Goal: Task Accomplishment & Management: Manage account settings

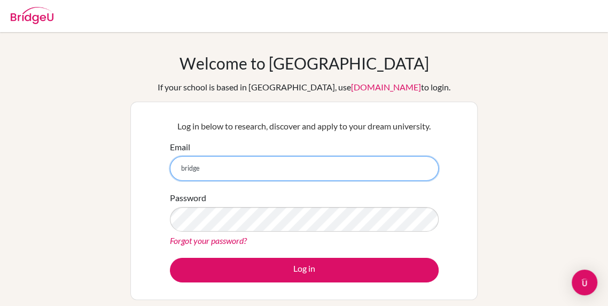
click at [338, 157] on input "bridge" at bounding box center [304, 168] width 269 height 25
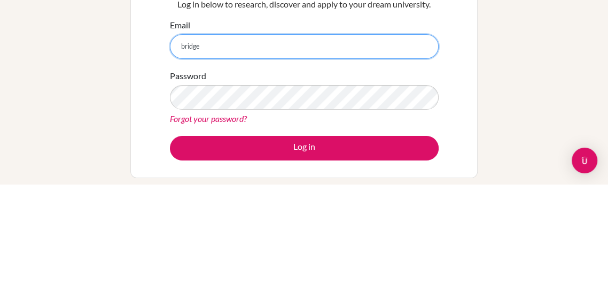
type input "[EMAIL_ADDRESS][PERSON_NAME][DOMAIN_NAME]"
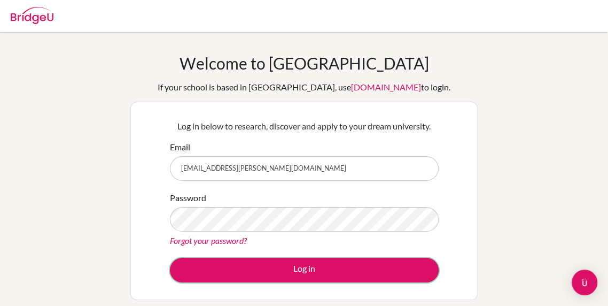
click at [384, 268] on button "Log in" at bounding box center [304, 270] width 269 height 25
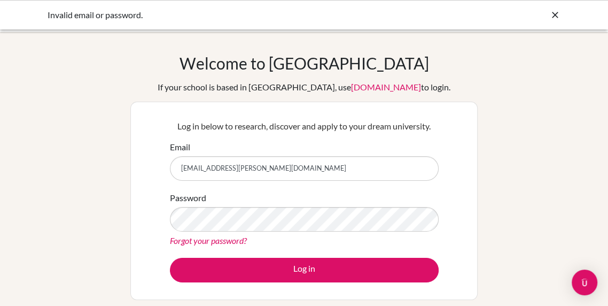
click at [170, 258] on button "Log in" at bounding box center [304, 270] width 269 height 25
click at [558, 20] on icon at bounding box center [555, 15] width 11 height 11
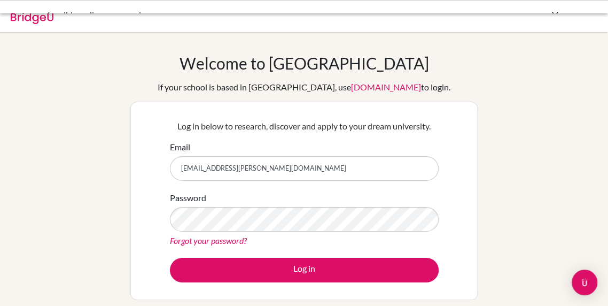
click at [546, 25] on div at bounding box center [304, 16] width 598 height 32
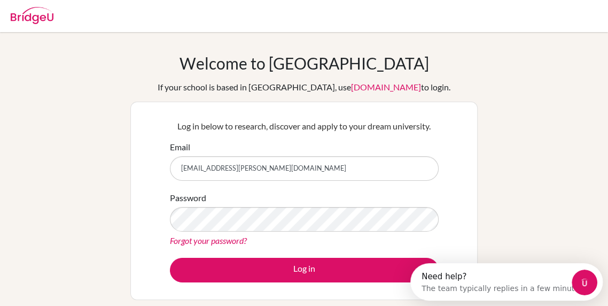
click at [323, 237] on div "Forgot your password?" at bounding box center [304, 240] width 269 height 13
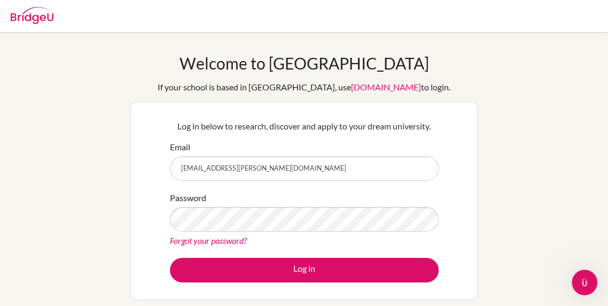
click at [170, 258] on button "Log in" at bounding box center [304, 270] width 269 height 25
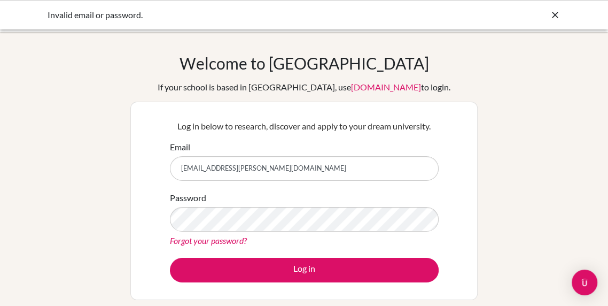
click at [222, 242] on link "Forgot your password?" at bounding box center [208, 240] width 77 height 10
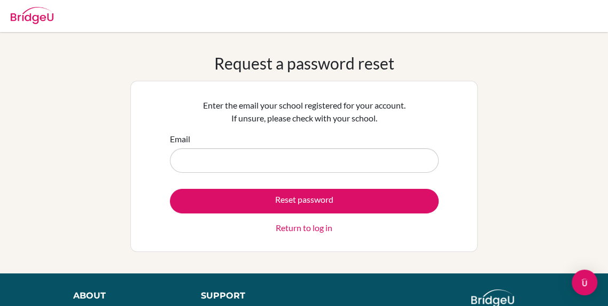
click at [298, 160] on input "Email" at bounding box center [304, 160] width 269 height 25
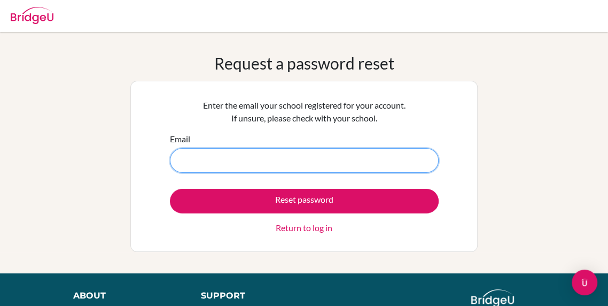
type input "[EMAIL_ADDRESS][PERSON_NAME][DOMAIN_NAME]"
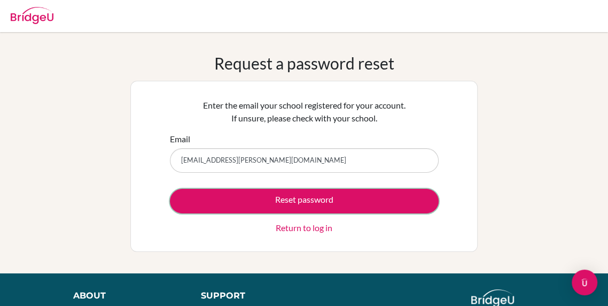
click at [264, 195] on button "Reset password" at bounding box center [304, 201] width 269 height 25
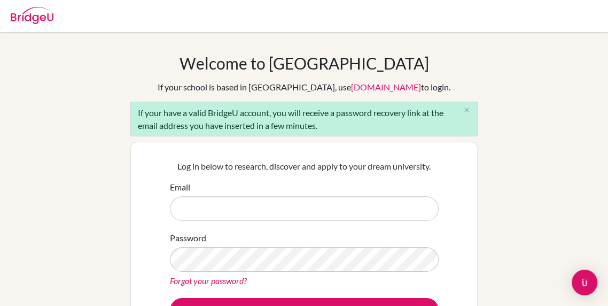
click at [272, 219] on input "Email" at bounding box center [304, 208] width 269 height 25
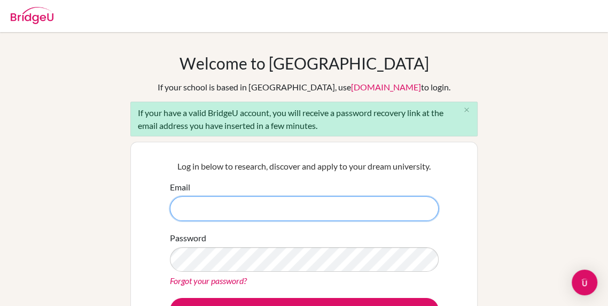
type input "[EMAIL_ADDRESS][PERSON_NAME][DOMAIN_NAME]"
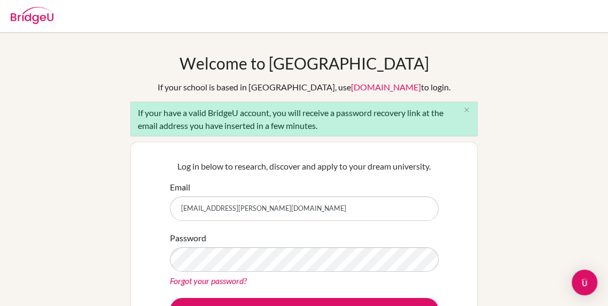
click at [170, 298] on button "Log in" at bounding box center [304, 310] width 269 height 25
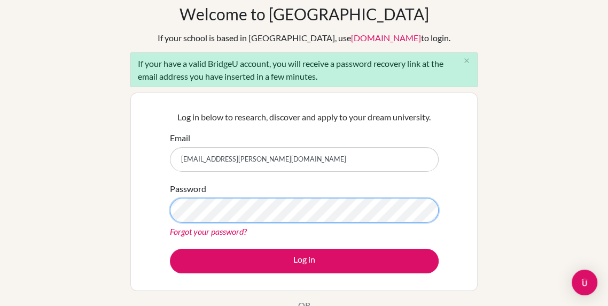
scroll to position [51, 0]
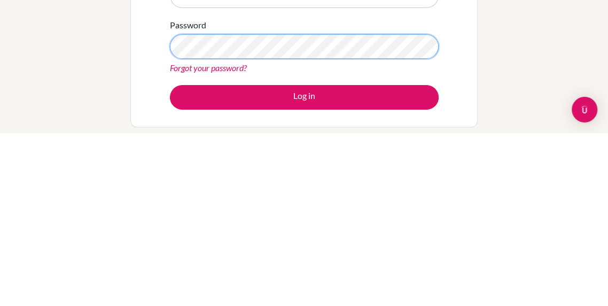
click at [170, 258] on button "Log in" at bounding box center [304, 270] width 269 height 25
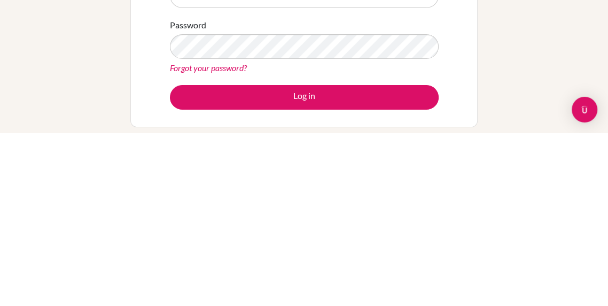
click at [574, 212] on div "Welcome to [GEOGRAPHIC_DATA] If your school is based in [GEOGRAPHIC_DATA], use …" at bounding box center [304, 228] width 608 height 350
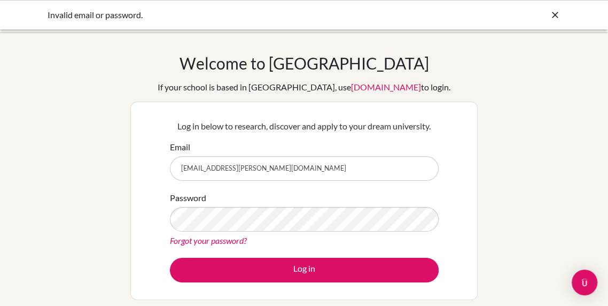
click at [178, 241] on link "Forgot your password?" at bounding box center [208, 240] width 77 height 10
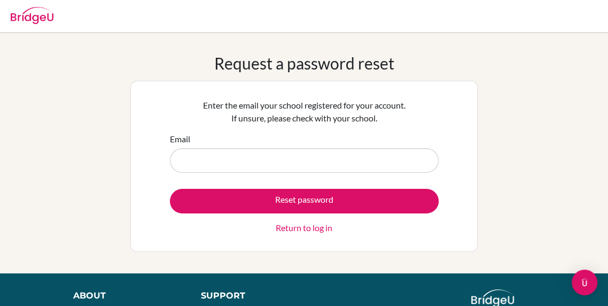
click at [193, 161] on input "Email" at bounding box center [304, 160] width 269 height 25
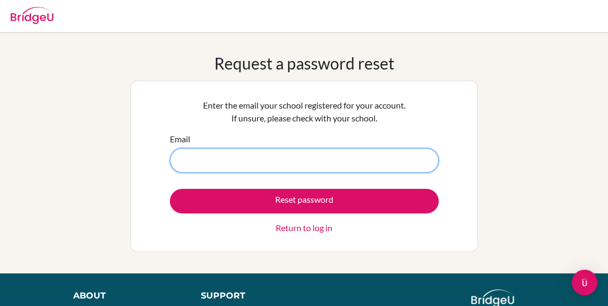
type input "[EMAIL_ADDRESS][PERSON_NAME][DOMAIN_NAME]"
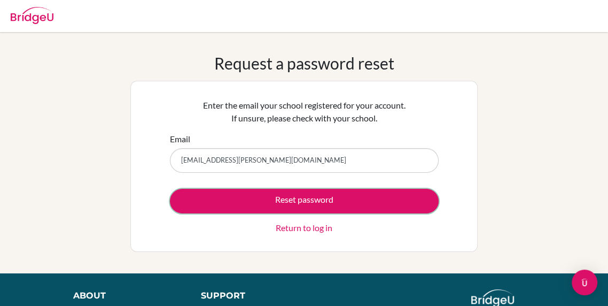
click at [199, 199] on button "Reset password" at bounding box center [304, 201] width 269 height 25
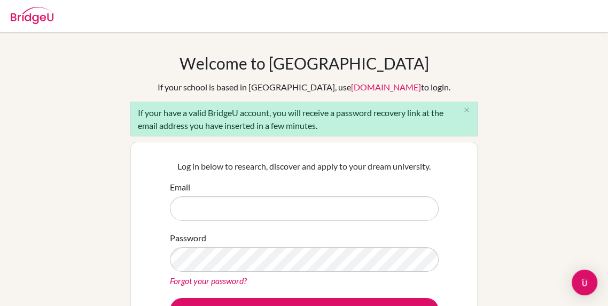
scroll to position [22, 0]
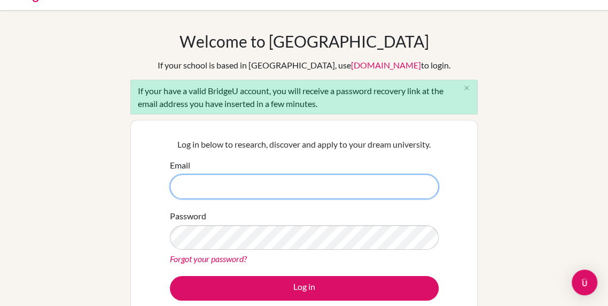
click at [194, 196] on input "Email" at bounding box center [304, 186] width 269 height 25
type input "[EMAIL_ADDRESS][PERSON_NAME][DOMAIN_NAME]"
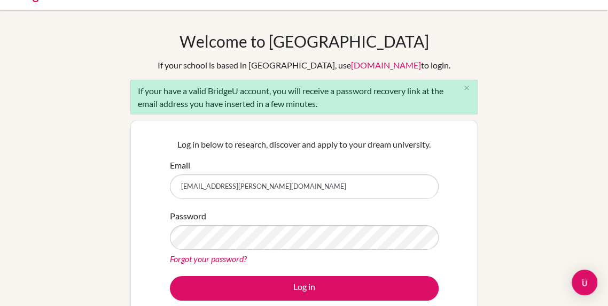
click at [170, 276] on button "Log in" at bounding box center [304, 288] width 269 height 25
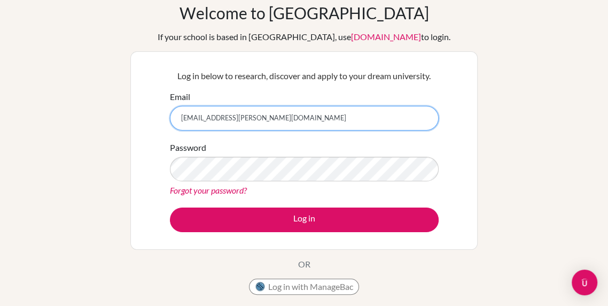
scroll to position [52, 0]
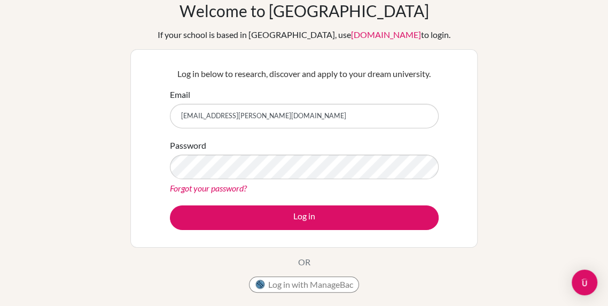
click at [186, 186] on link "Forgot your password?" at bounding box center [208, 188] width 77 height 10
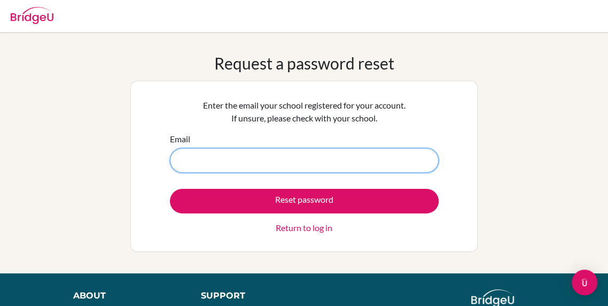
click at [410, 160] on input "Email" at bounding box center [304, 160] width 269 height 25
type input "[EMAIL_ADDRESS][PERSON_NAME][DOMAIN_NAME]"
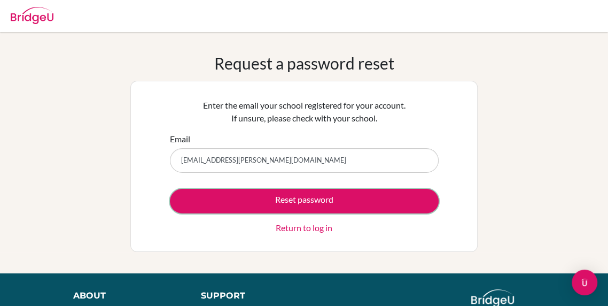
click at [199, 207] on button "Reset password" at bounding box center [304, 201] width 269 height 25
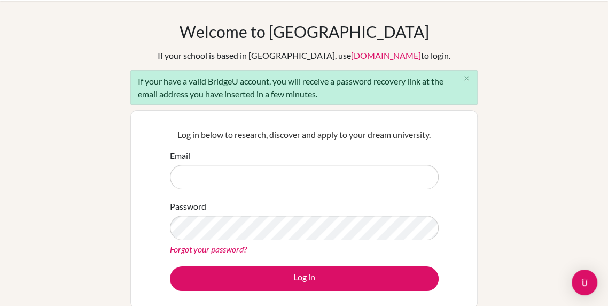
scroll to position [32, 0]
click at [192, 176] on input "Email" at bounding box center [304, 177] width 269 height 25
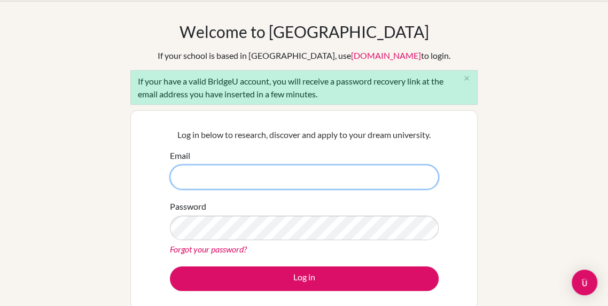
type input "[EMAIL_ADDRESS][PERSON_NAME][DOMAIN_NAME]"
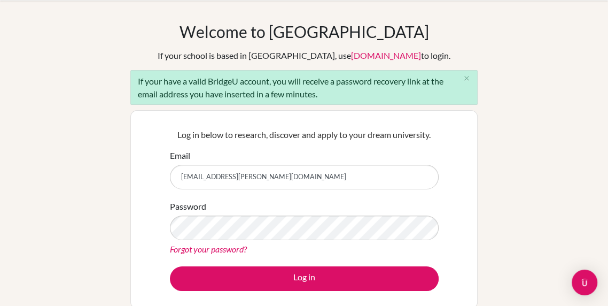
click at [170, 266] on button "Log in" at bounding box center [304, 278] width 269 height 25
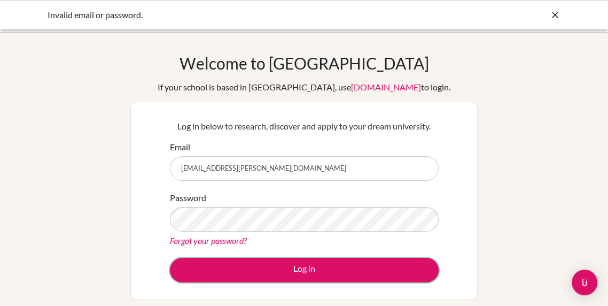
click at [407, 269] on button "Log in" at bounding box center [304, 270] width 269 height 25
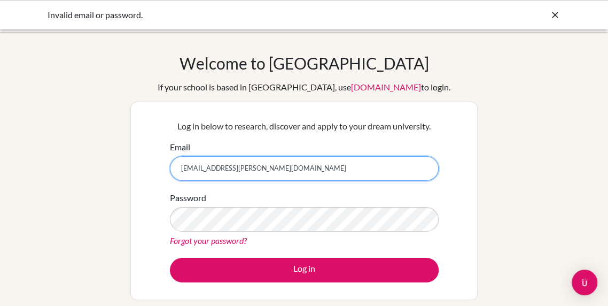
click at [185, 164] on input "[EMAIL_ADDRESS][PERSON_NAME][DOMAIN_NAME]" at bounding box center [304, 168] width 269 height 25
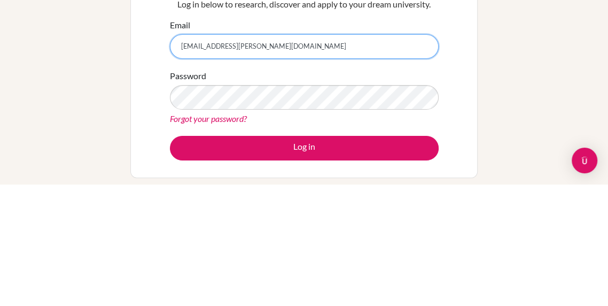
click at [190, 165] on input "[EMAIL_ADDRESS][PERSON_NAME][DOMAIN_NAME]" at bounding box center [304, 168] width 269 height 25
type input "[PERSON_NAME][EMAIL_ADDRESS][PERSON_NAME][DOMAIN_NAME]"
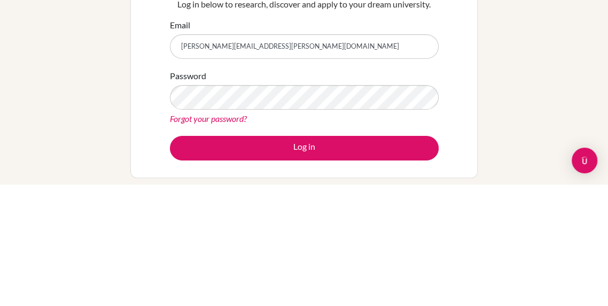
click at [192, 206] on div "Password Forgot your password?" at bounding box center [304, 219] width 269 height 56
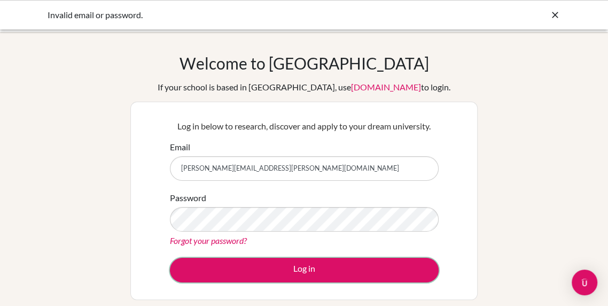
click at [405, 266] on button "Log in" at bounding box center [304, 270] width 269 height 25
